Goal: Task Accomplishment & Management: Use online tool/utility

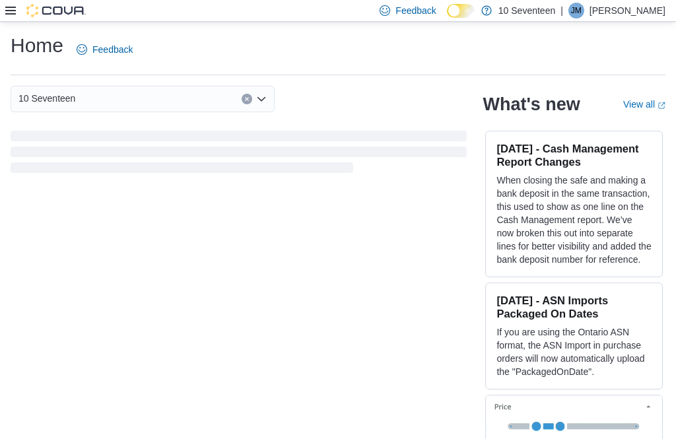
click at [13, 10] on icon at bounding box center [10, 10] width 11 height 11
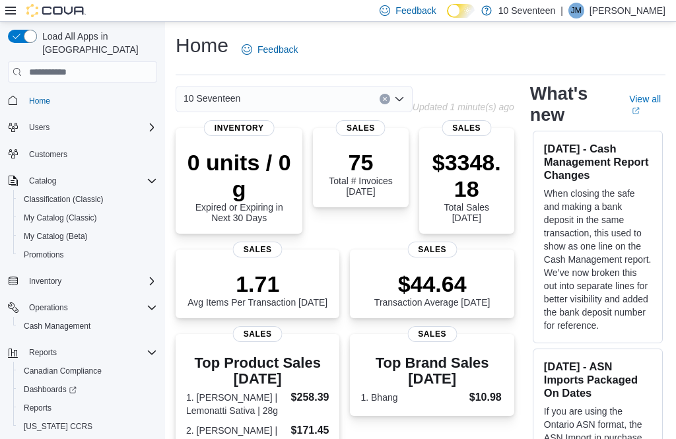
click at [14, 7] on icon at bounding box center [10, 10] width 11 height 11
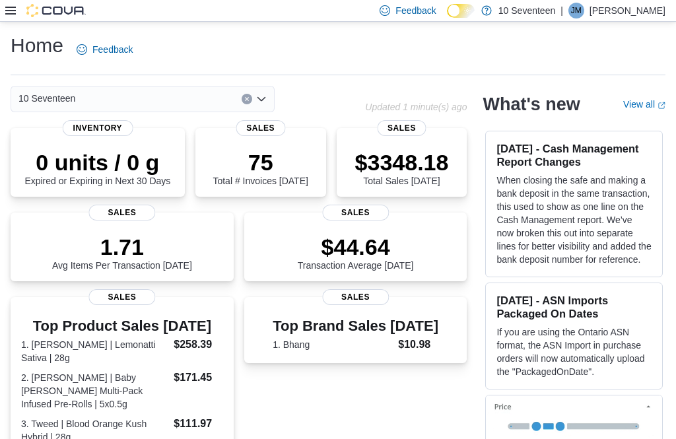
click at [20, 10] on div at bounding box center [45, 10] width 81 height 13
click at [22, 13] on div at bounding box center [45, 10] width 81 height 13
click at [15, 7] on icon at bounding box center [10, 10] width 11 height 11
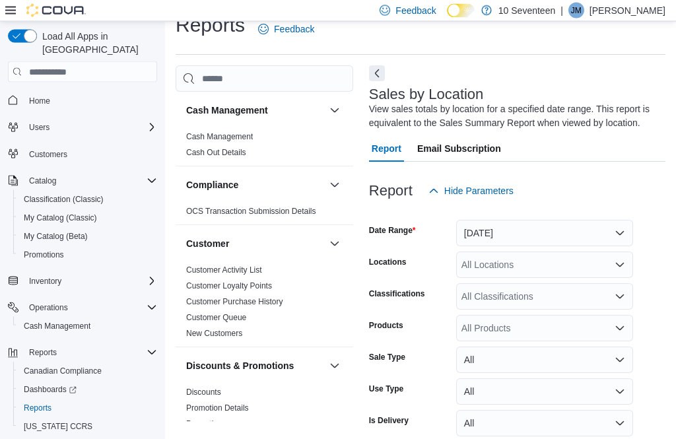
scroll to position [44, 0]
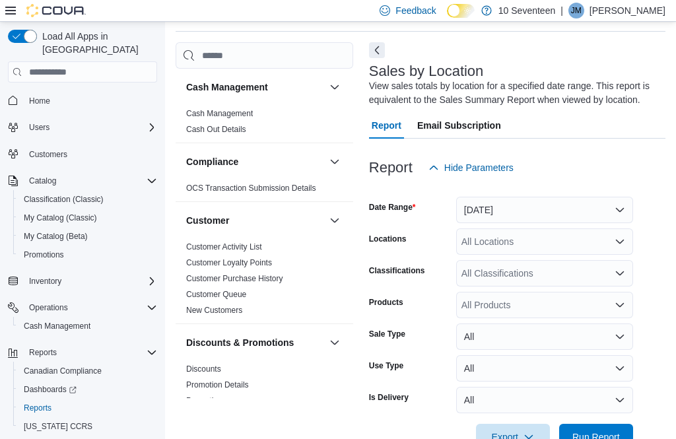
click at [614, 212] on button "Yesterday" at bounding box center [544, 210] width 177 height 26
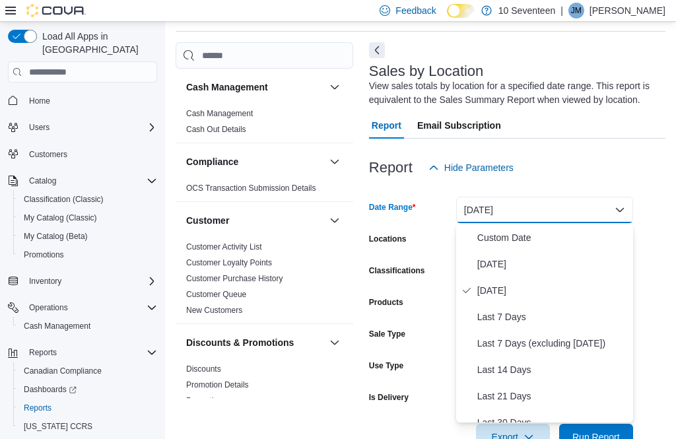
click at [570, 261] on span "Today" at bounding box center [552, 264] width 150 height 16
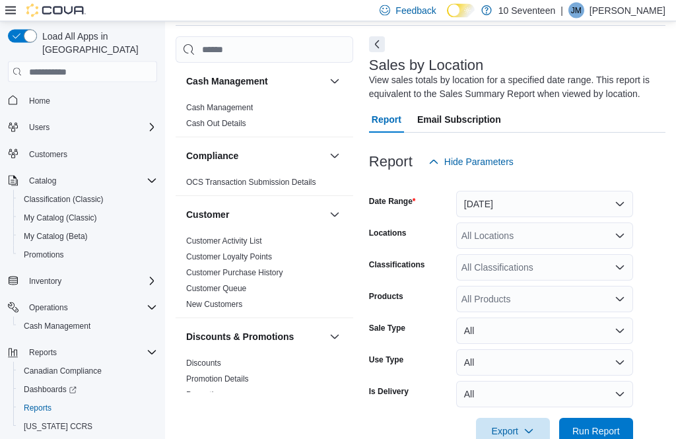
scroll to position [60, 0]
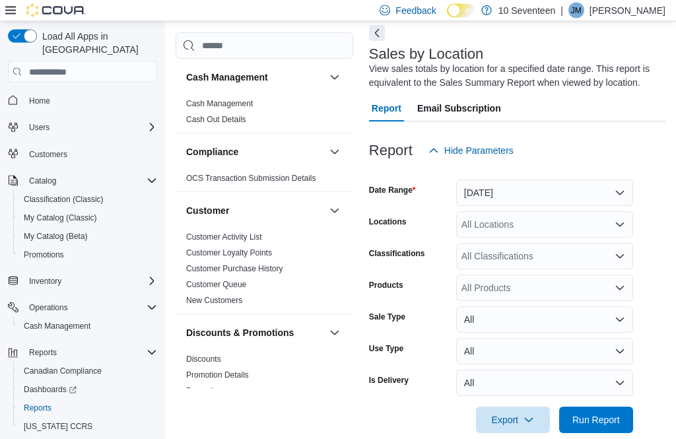
click at [601, 430] on span "Run Report" at bounding box center [596, 420] width 58 height 26
click at [610, 419] on span "Run Report" at bounding box center [596, 419] width 48 height 13
click at [608, 420] on span "Run Report" at bounding box center [596, 419] width 48 height 13
click at [601, 424] on span "Run Report" at bounding box center [596, 419] width 48 height 13
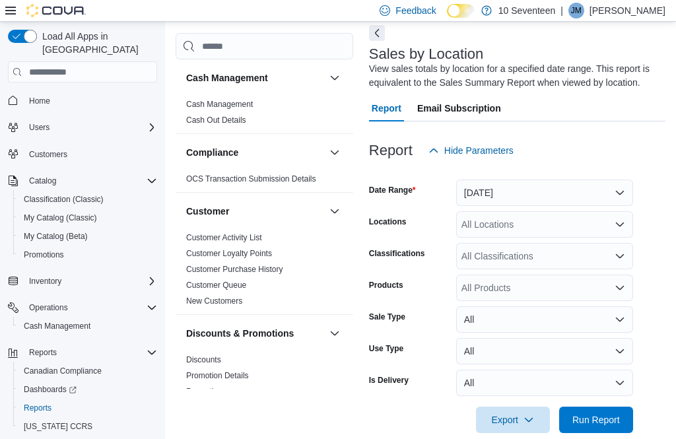
click at [613, 420] on span "Run Report" at bounding box center [596, 419] width 48 height 13
click at [608, 421] on span "Run Report" at bounding box center [596, 419] width 48 height 13
click at [617, 428] on span "Run Report" at bounding box center [596, 419] width 58 height 26
click at [617, 419] on span "Run Report" at bounding box center [596, 419] width 48 height 13
click at [615, 420] on span "Run Report" at bounding box center [596, 419] width 48 height 13
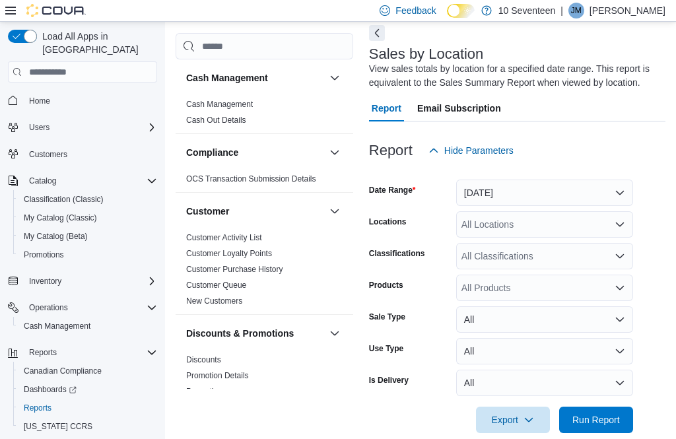
click at [608, 418] on span "Run Report" at bounding box center [596, 419] width 48 height 13
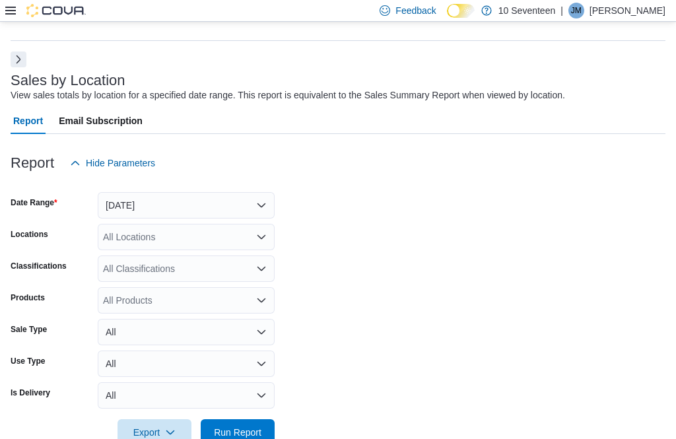
scroll to position [34, 0]
click at [255, 437] on span "Run Report" at bounding box center [238, 432] width 48 height 13
click at [255, 438] on span "Run Report" at bounding box center [238, 432] width 48 height 13
click at [251, 435] on span "Run Report" at bounding box center [238, 432] width 48 height 13
click at [269, 438] on button "Run Report" at bounding box center [238, 433] width 74 height 26
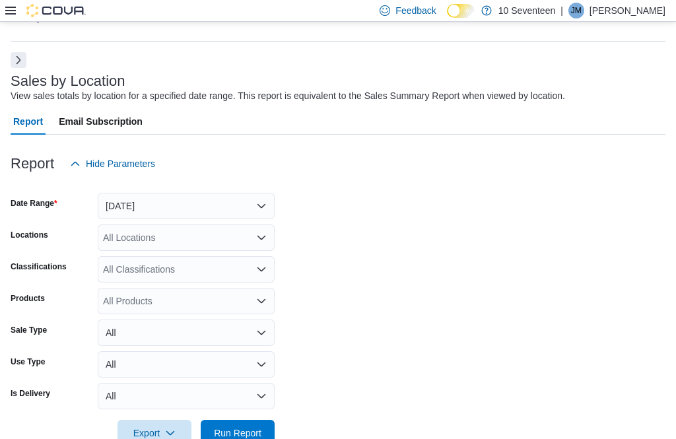
click at [255, 428] on span "Run Report" at bounding box center [238, 432] width 48 height 13
click at [261, 437] on span "Run Report" at bounding box center [238, 433] width 58 height 26
click at [257, 438] on span "Run Report" at bounding box center [238, 432] width 48 height 13
click at [259, 435] on span "Run Report" at bounding box center [238, 432] width 48 height 13
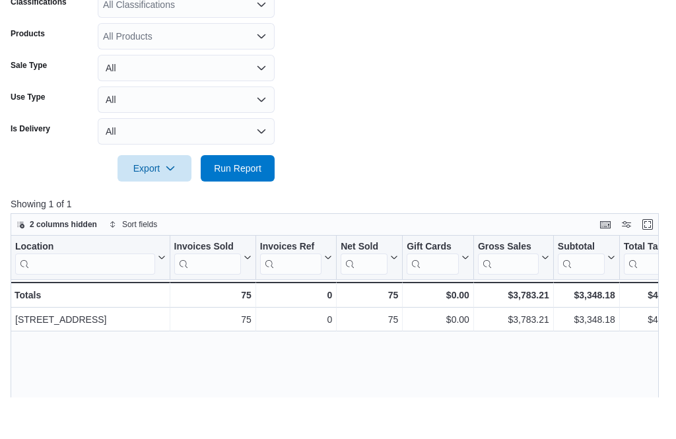
scroll to position [299, 0]
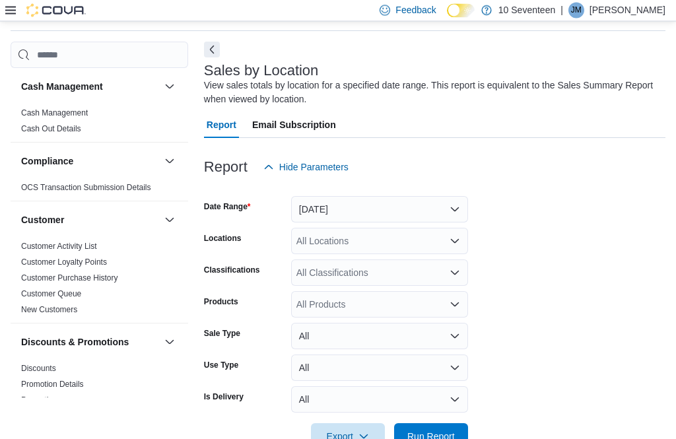
scroll to position [53, 0]
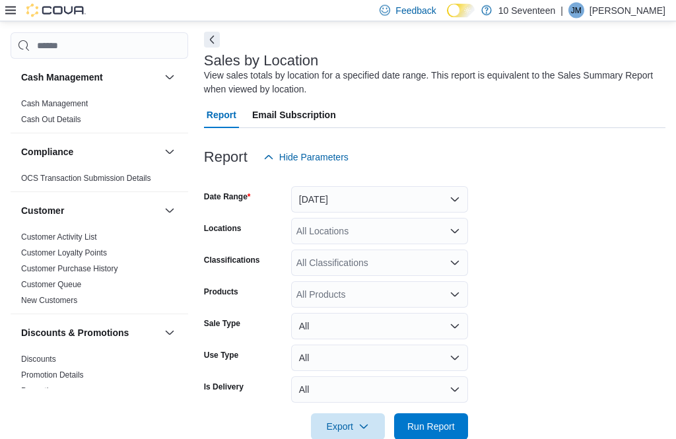
click at [445, 433] on span "Run Report" at bounding box center [431, 426] width 48 height 13
click at [452, 428] on span "Run Report" at bounding box center [431, 426] width 48 height 13
click at [450, 427] on span "Run Report" at bounding box center [431, 426] width 48 height 13
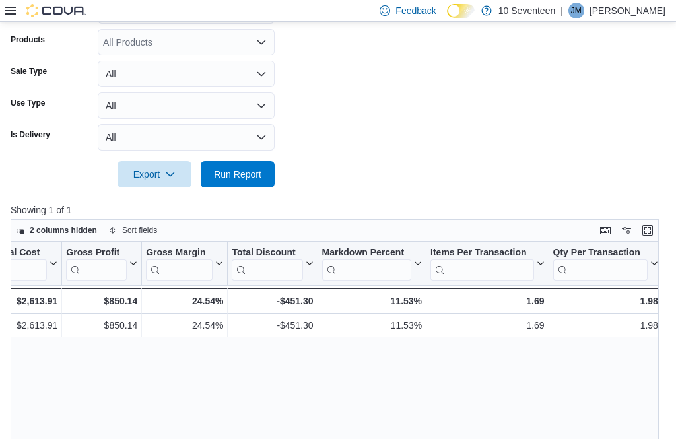
scroll to position [0, 0]
